Goal: Transaction & Acquisition: Obtain resource

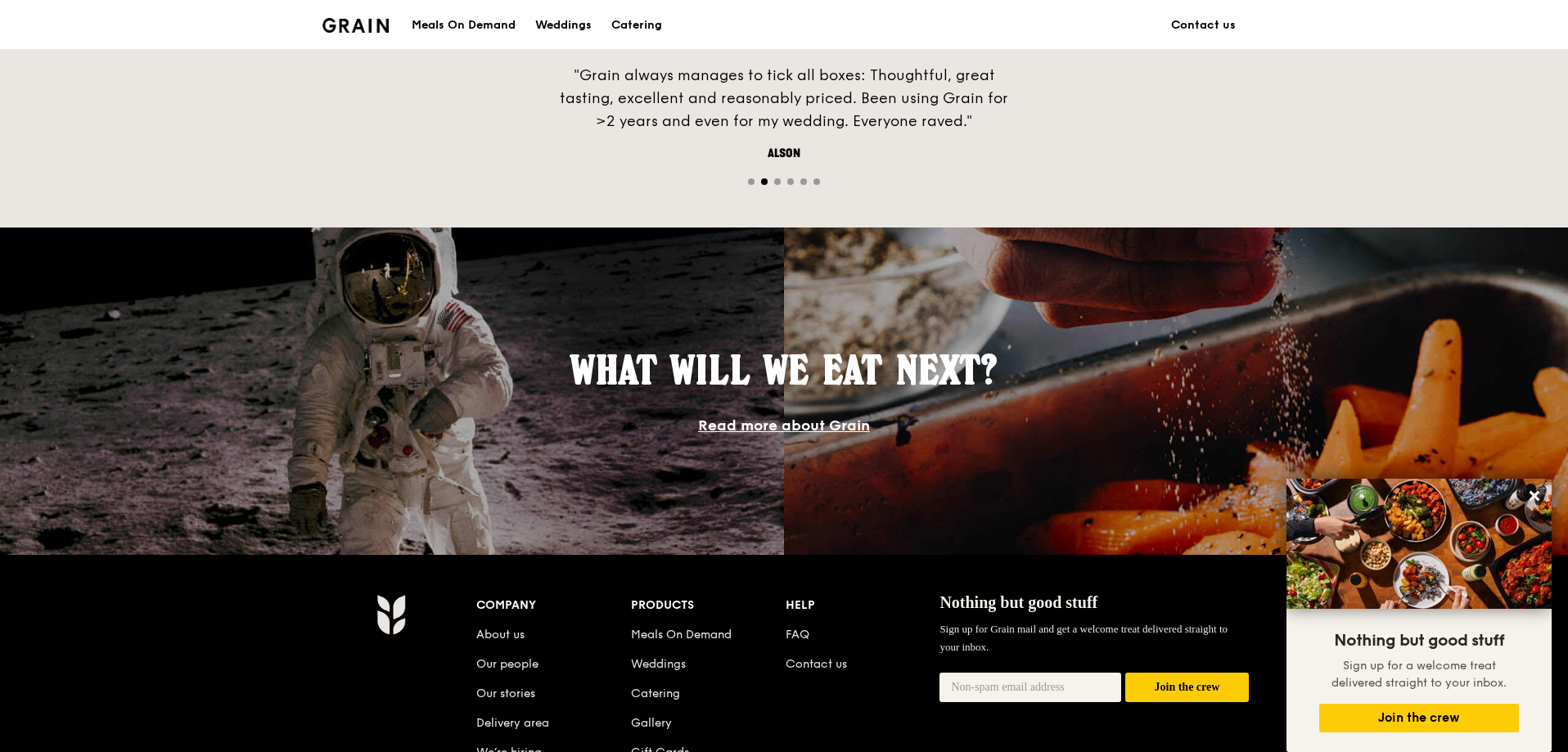
scroll to position [1309, 0]
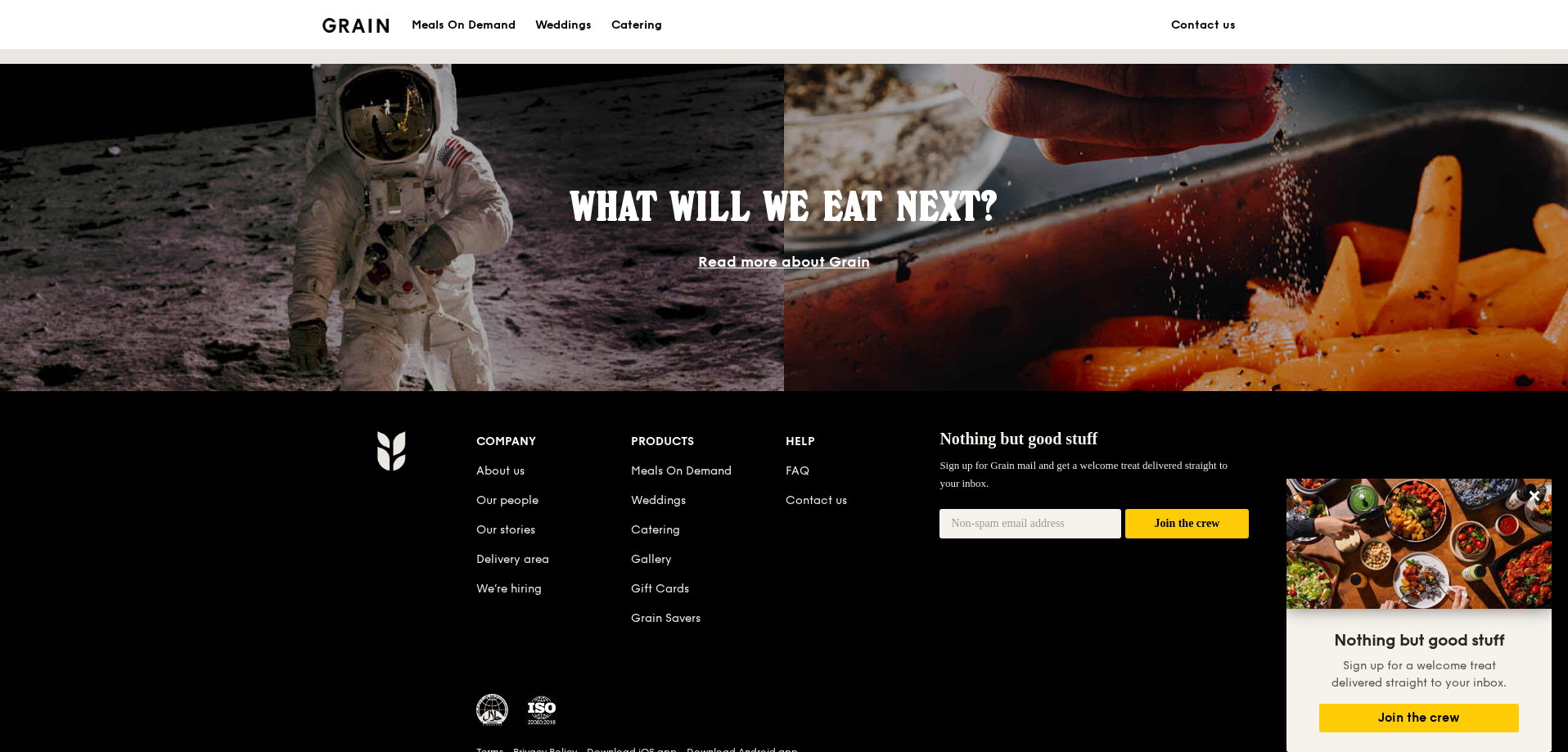
click at [662, 28] on div "Catering" at bounding box center [636, 25] width 50 height 49
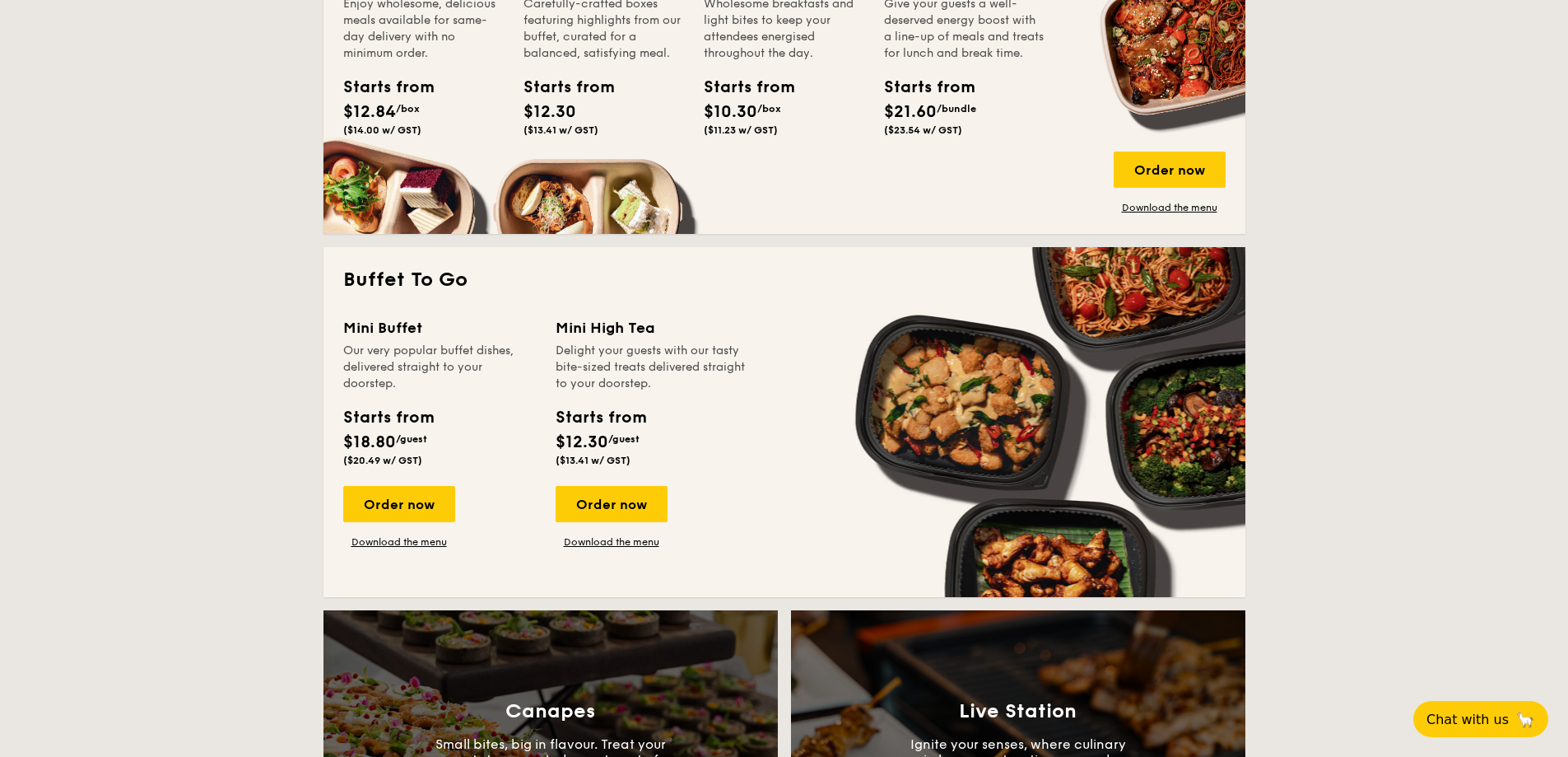
scroll to position [1235, 0]
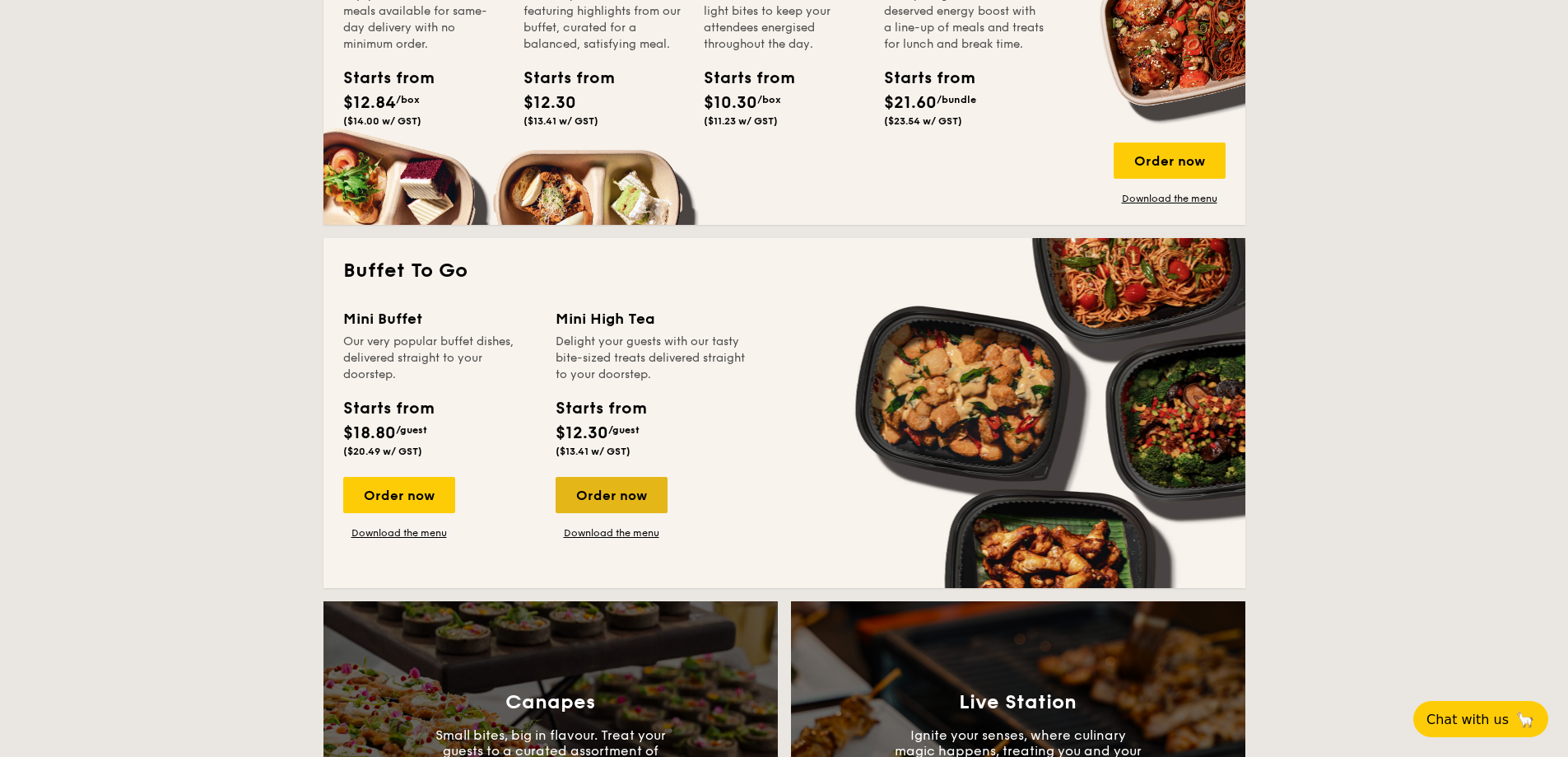
click at [628, 497] on div "Order now" at bounding box center [611, 495] width 112 height 36
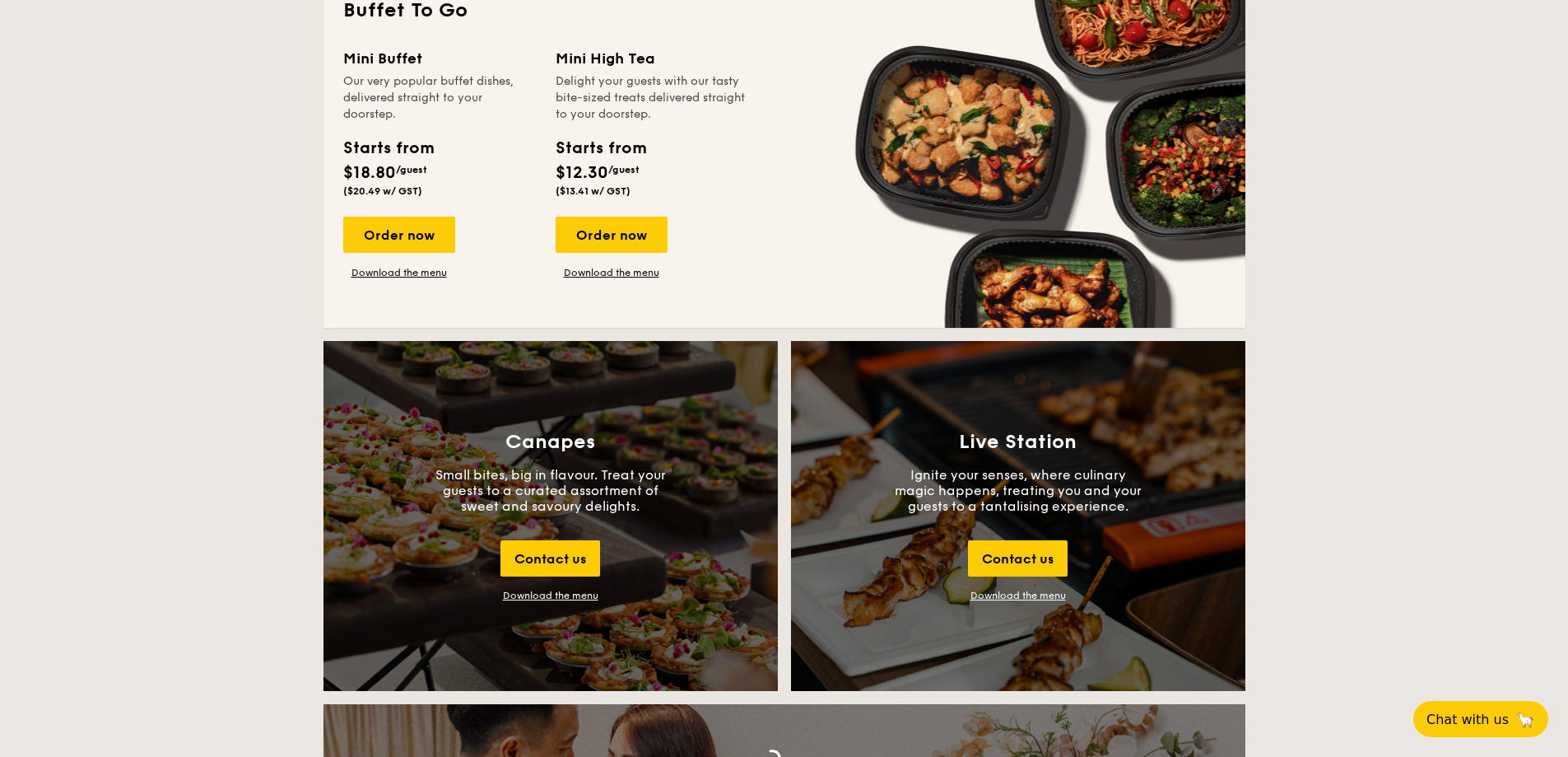
scroll to position [1471, 0]
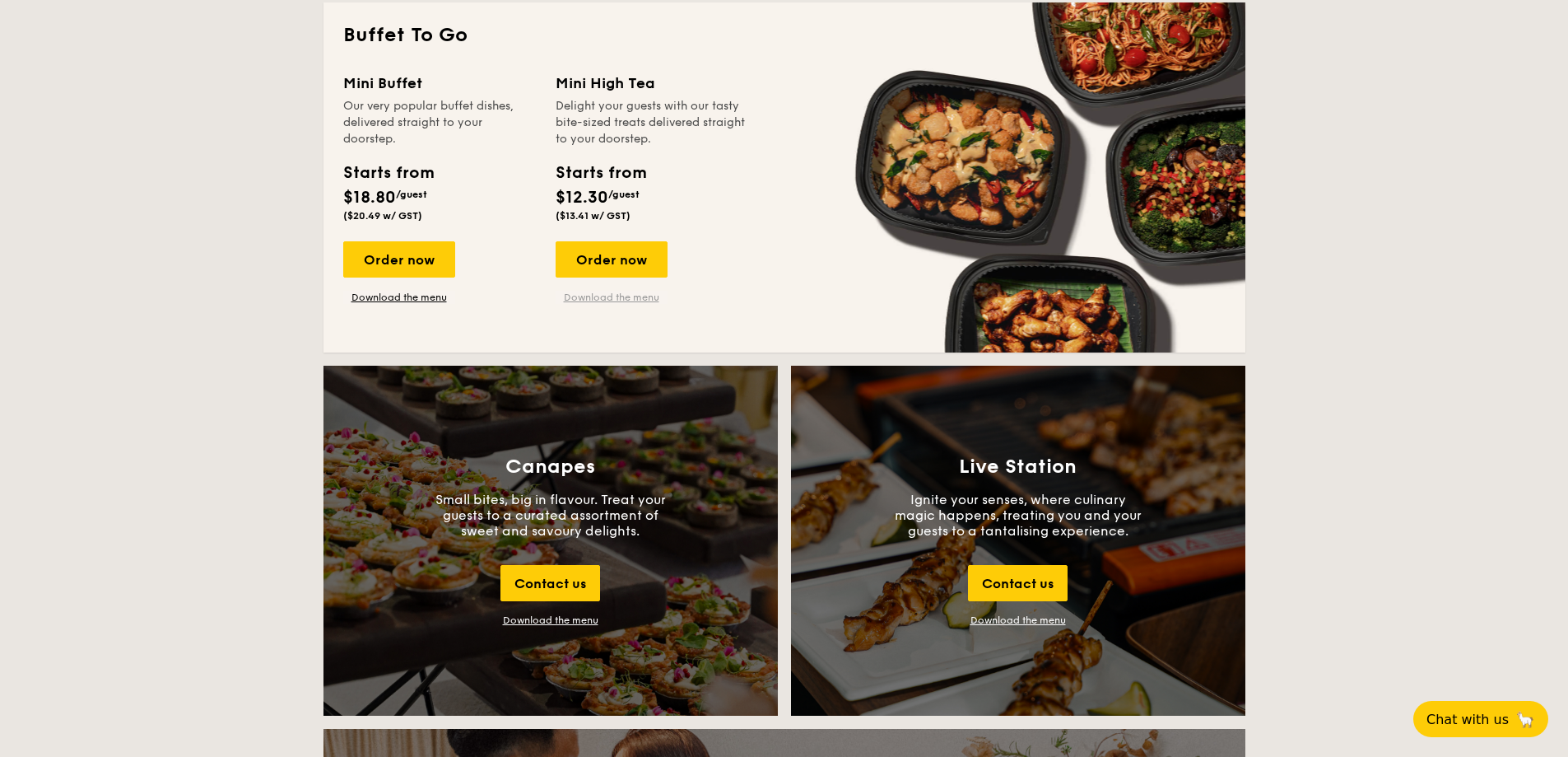
click at [613, 296] on link "Download the menu" at bounding box center [611, 296] width 112 height 13
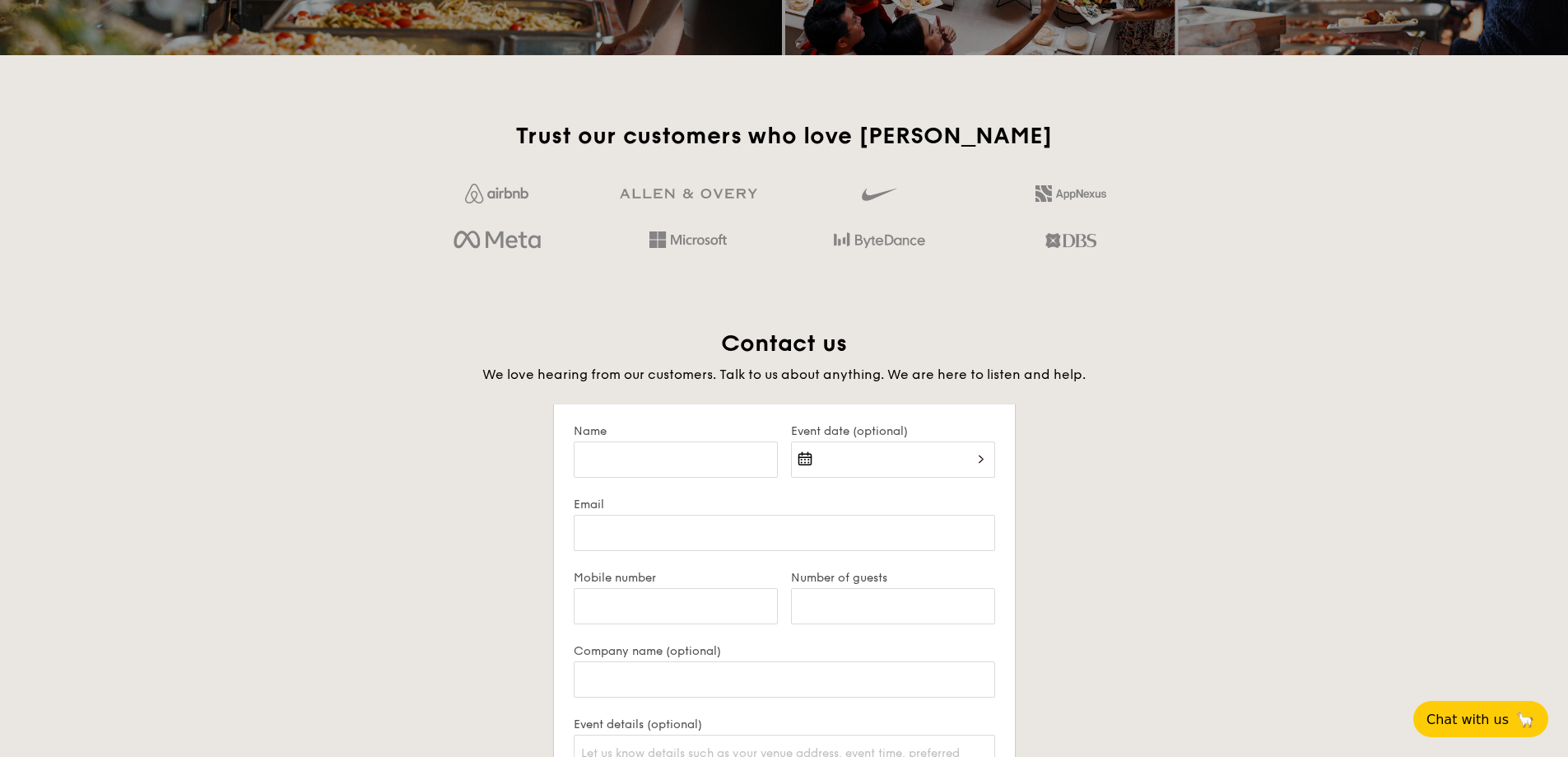
scroll to position [2871, 0]
